Goal: Navigation & Orientation: Find specific page/section

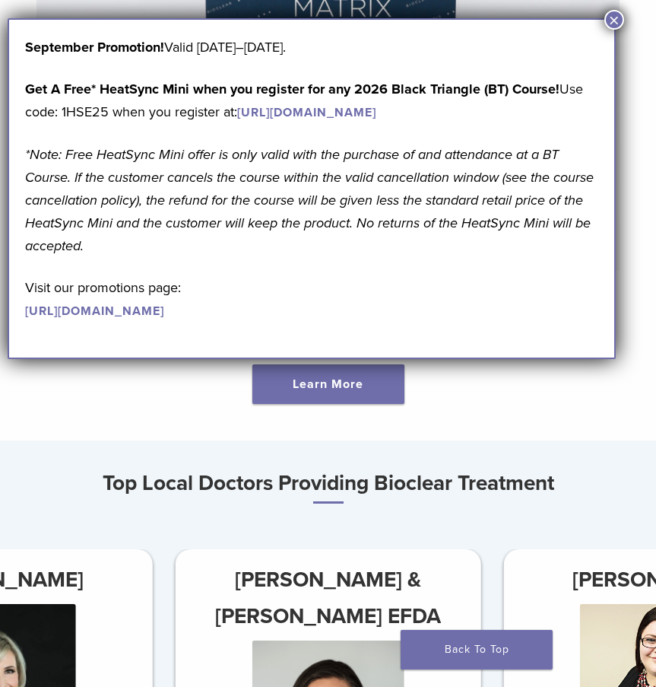
scroll to position [456, 0]
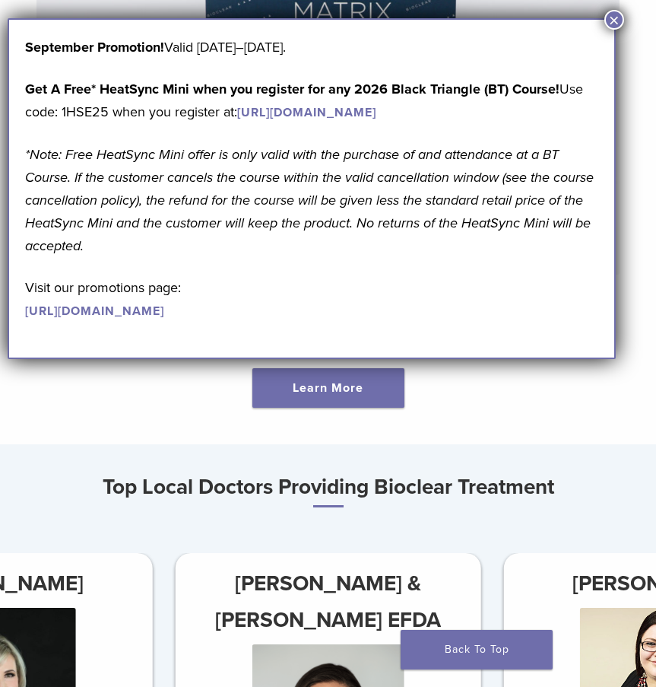
click at [608, 17] on button "×" at bounding box center [615, 20] width 20 height 20
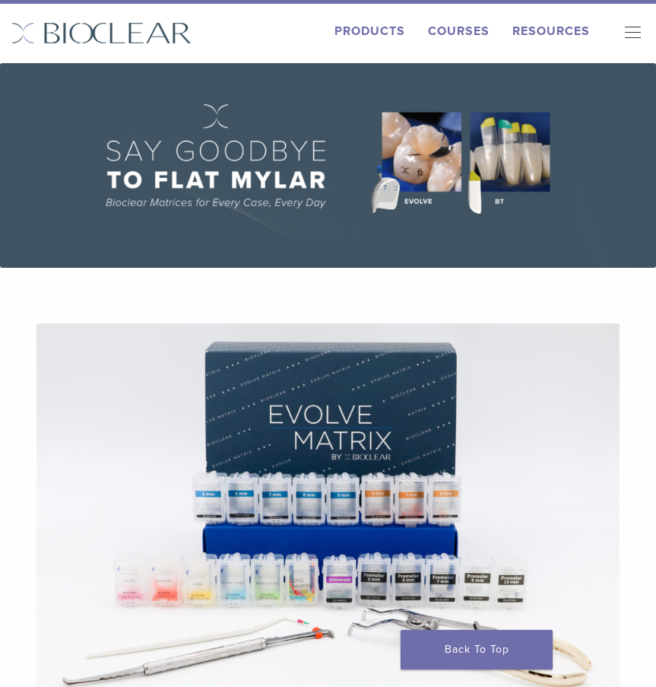
scroll to position [0, 0]
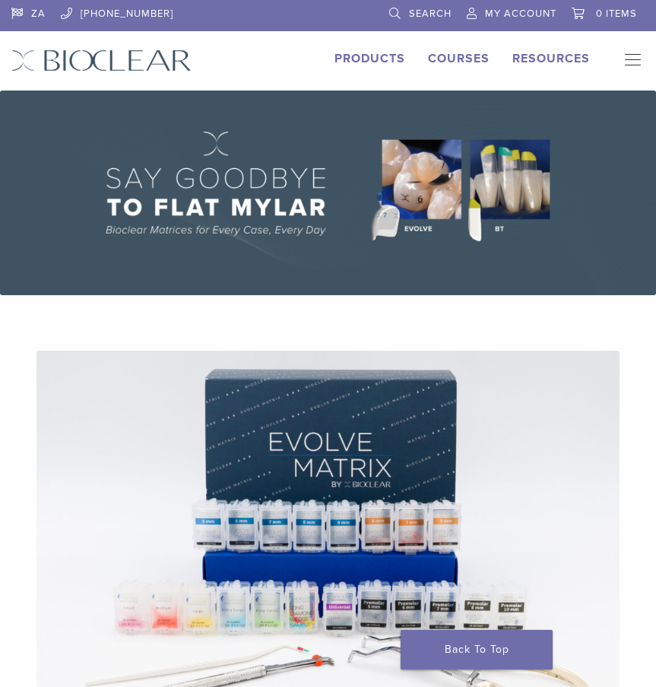
click at [381, 228] on img at bounding box center [328, 193] width 656 height 205
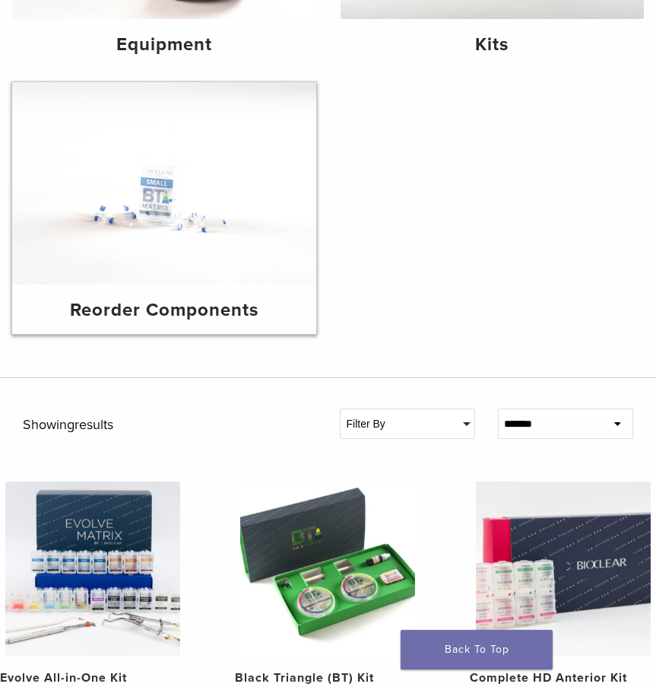
scroll to position [211, 0]
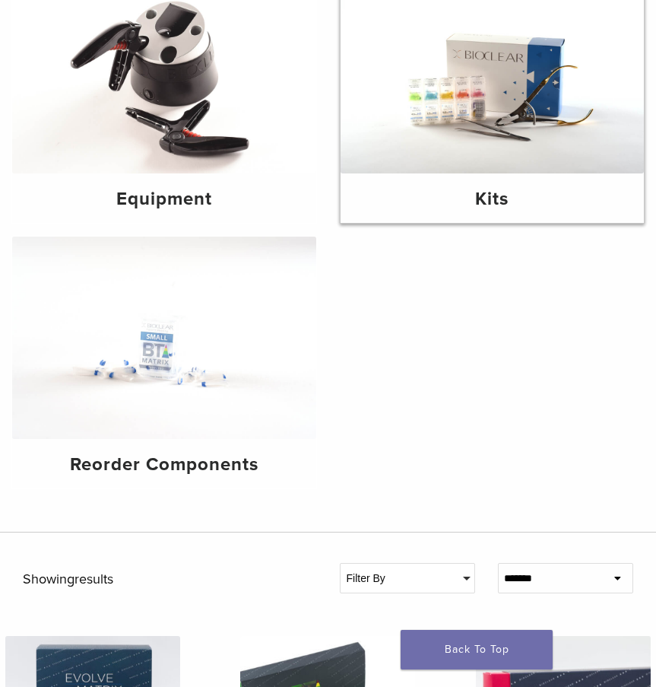
click at [601, 143] on img at bounding box center [493, 71] width 304 height 203
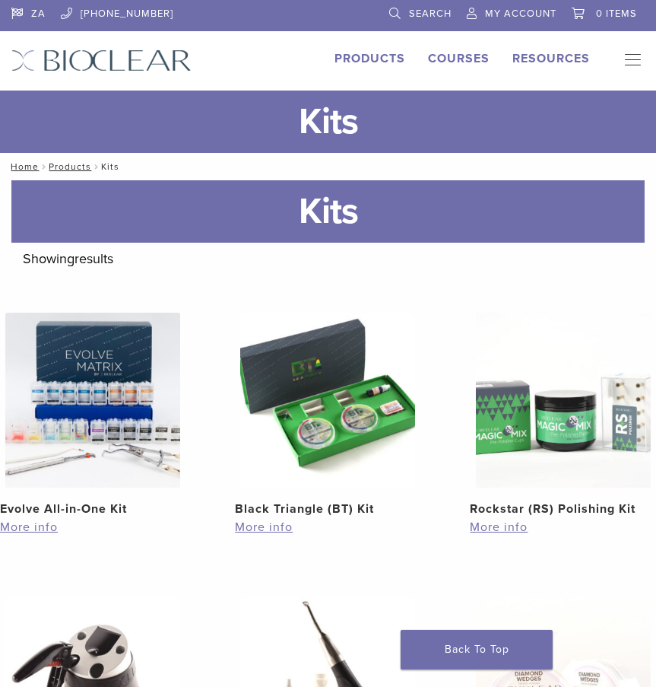
click at [366, 54] on link "Products" at bounding box center [370, 58] width 71 height 15
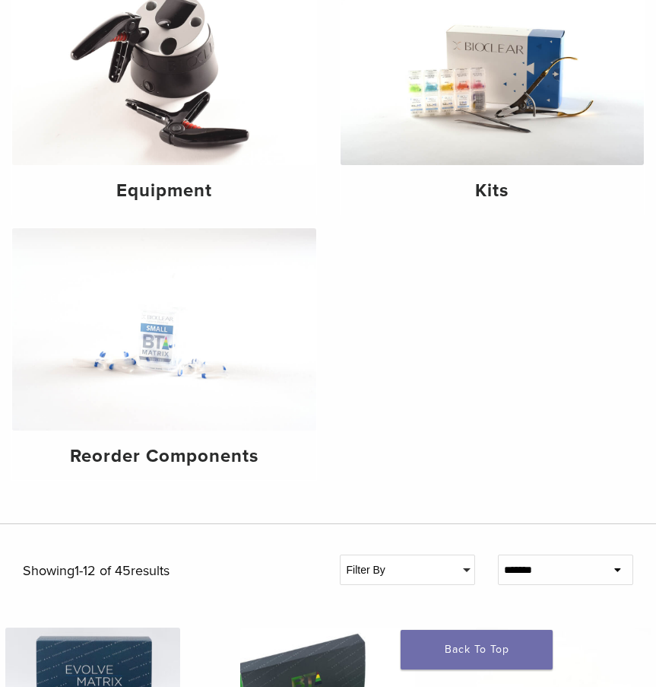
scroll to position [228, 0]
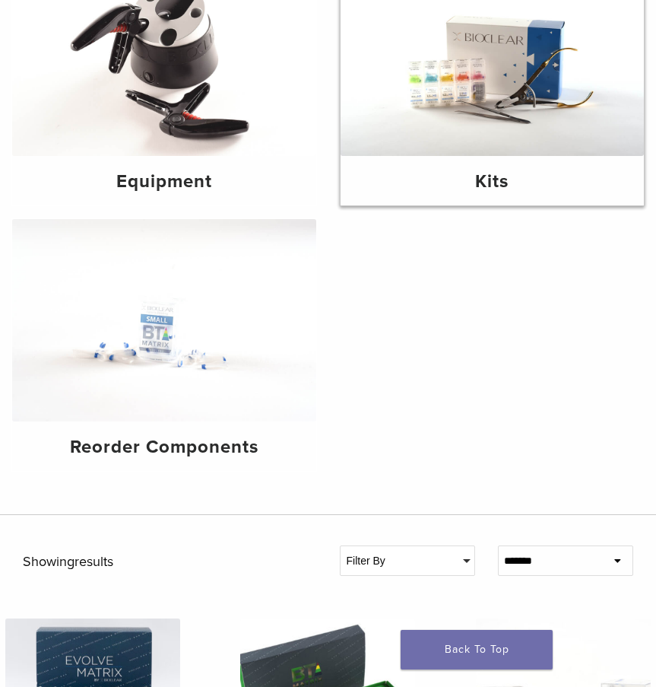
click at [505, 159] on div "Kits" at bounding box center [493, 180] width 304 height 49
